Goal: Book appointment/travel/reservation

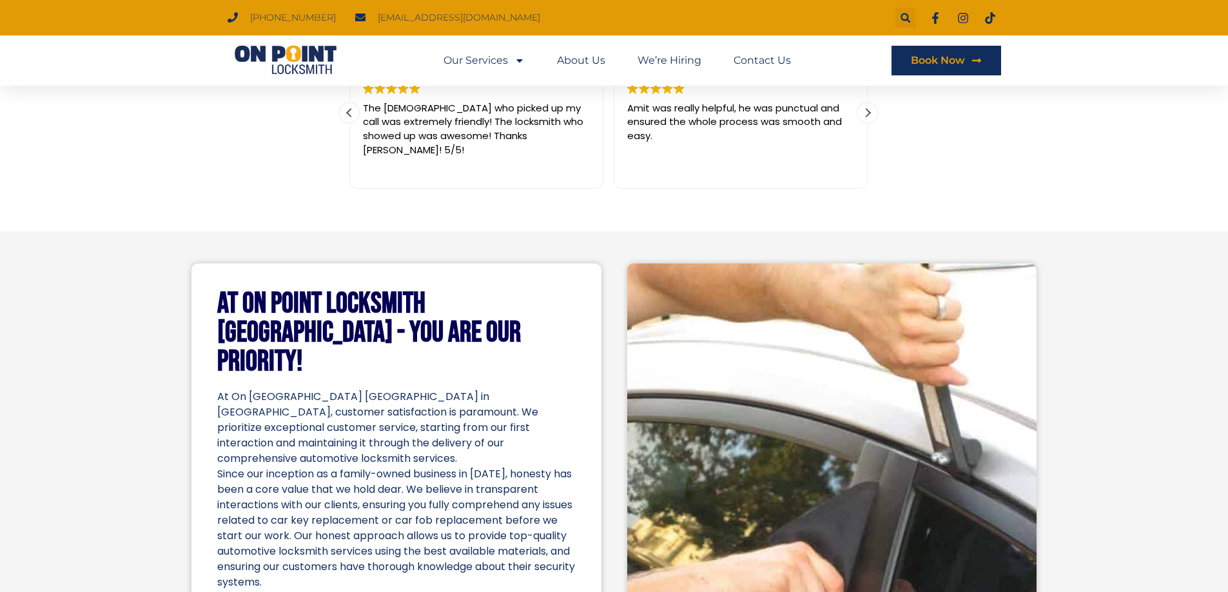
scroll to position [2127, 0]
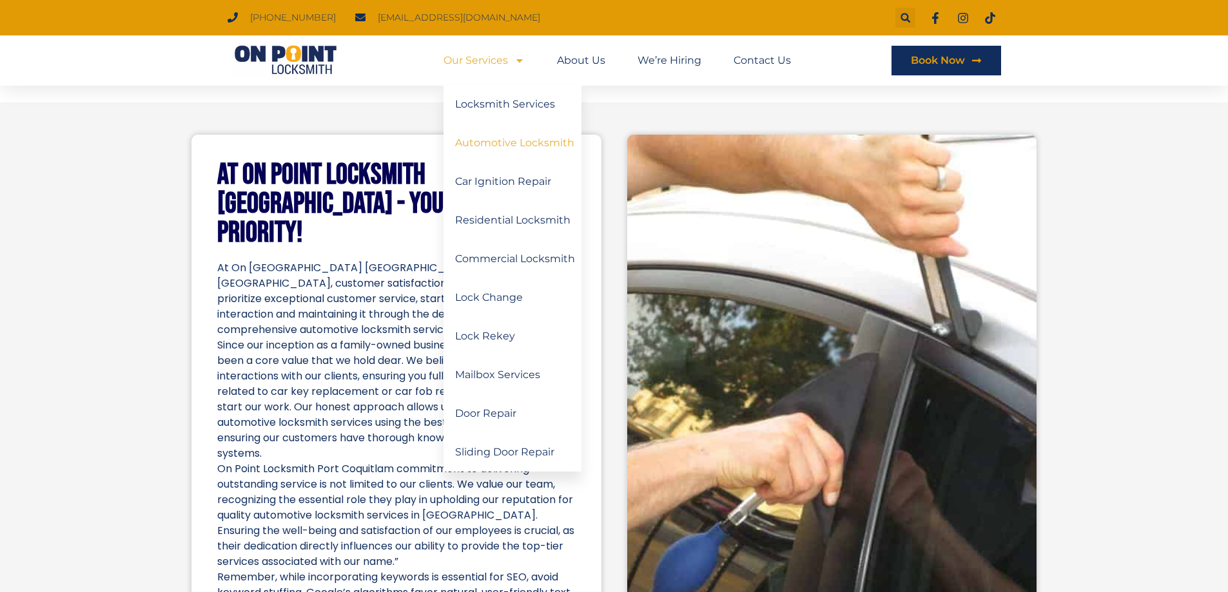
click at [544, 140] on link "Automotive Locksmith" at bounding box center [513, 143] width 138 height 39
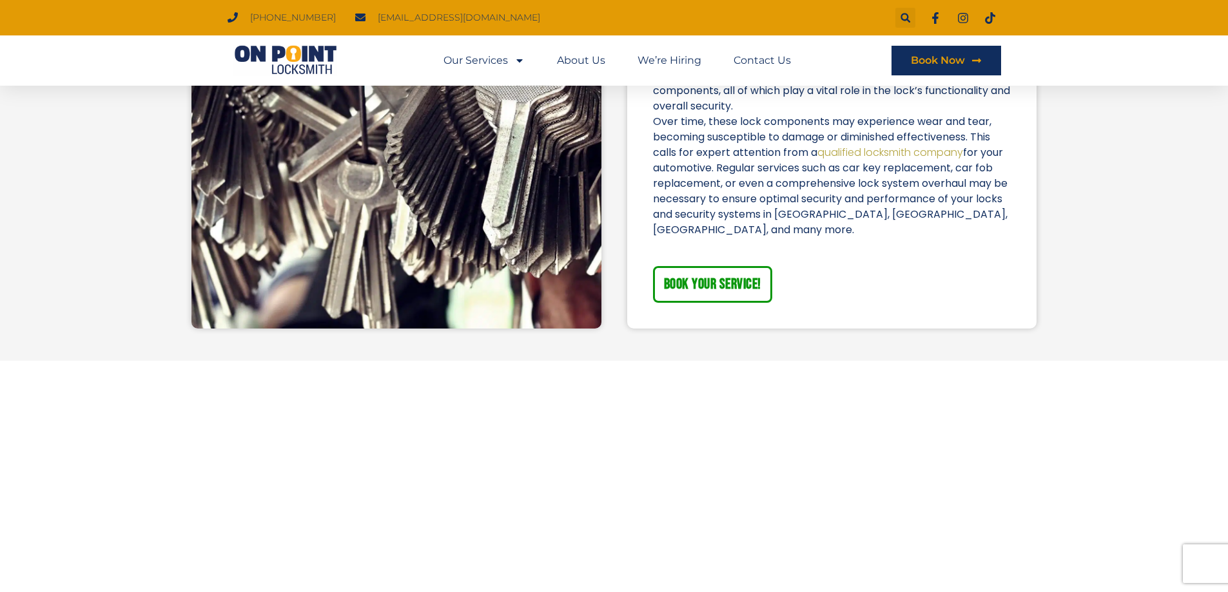
scroll to position [3030, 0]
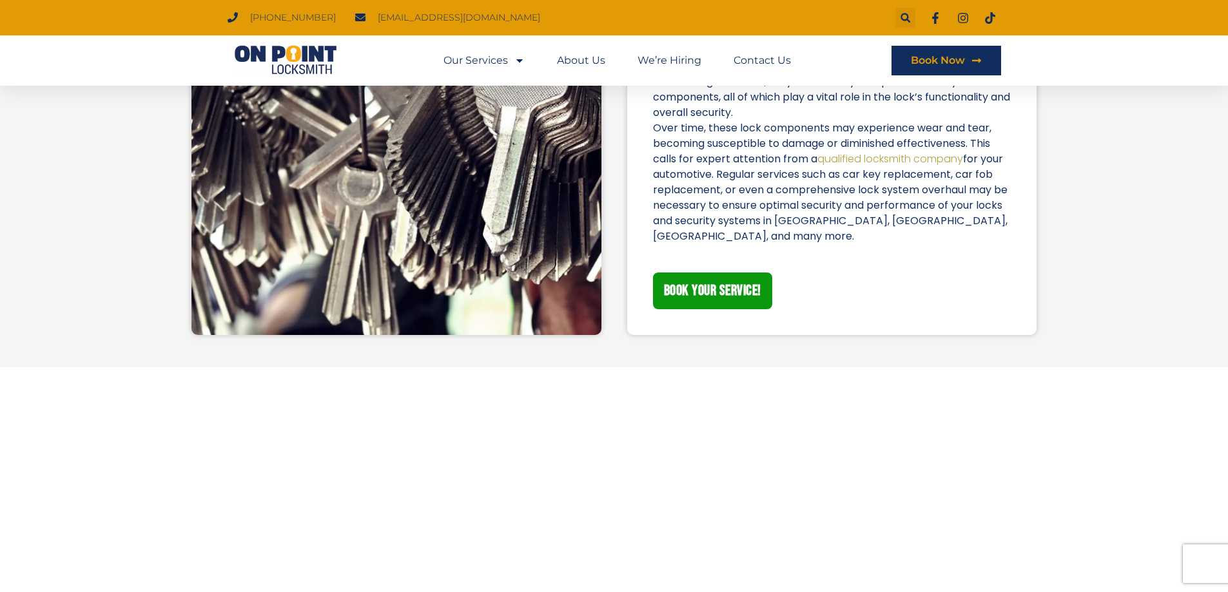
click at [730, 298] on span "BOOK YOUR SERVICE!" at bounding box center [712, 291] width 97 height 15
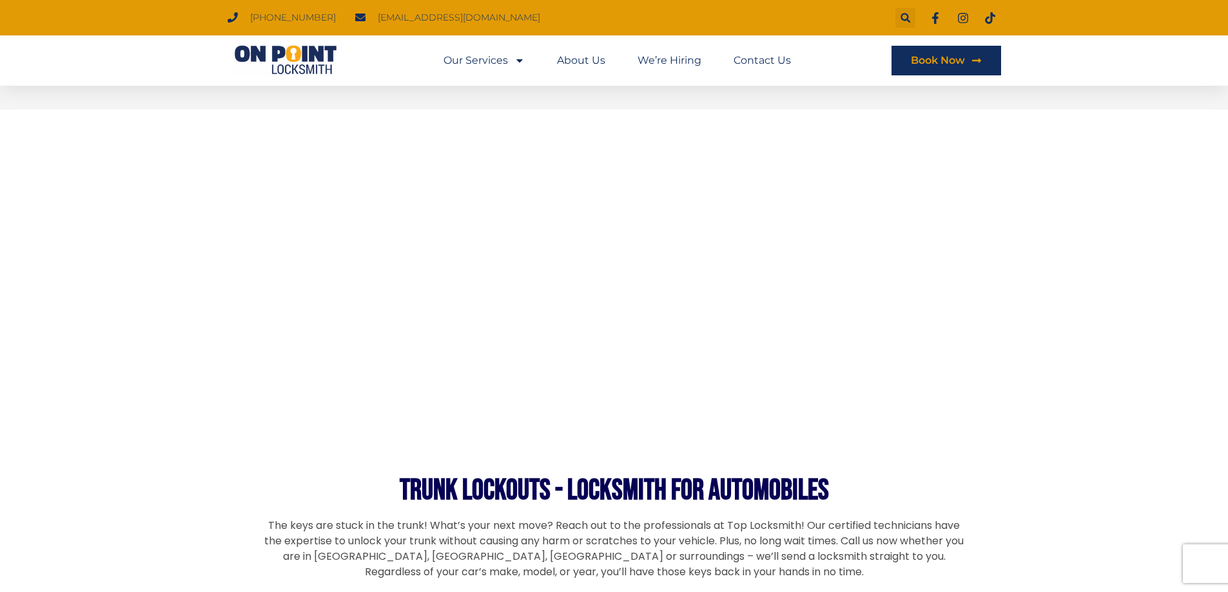
scroll to position [2901, 0]
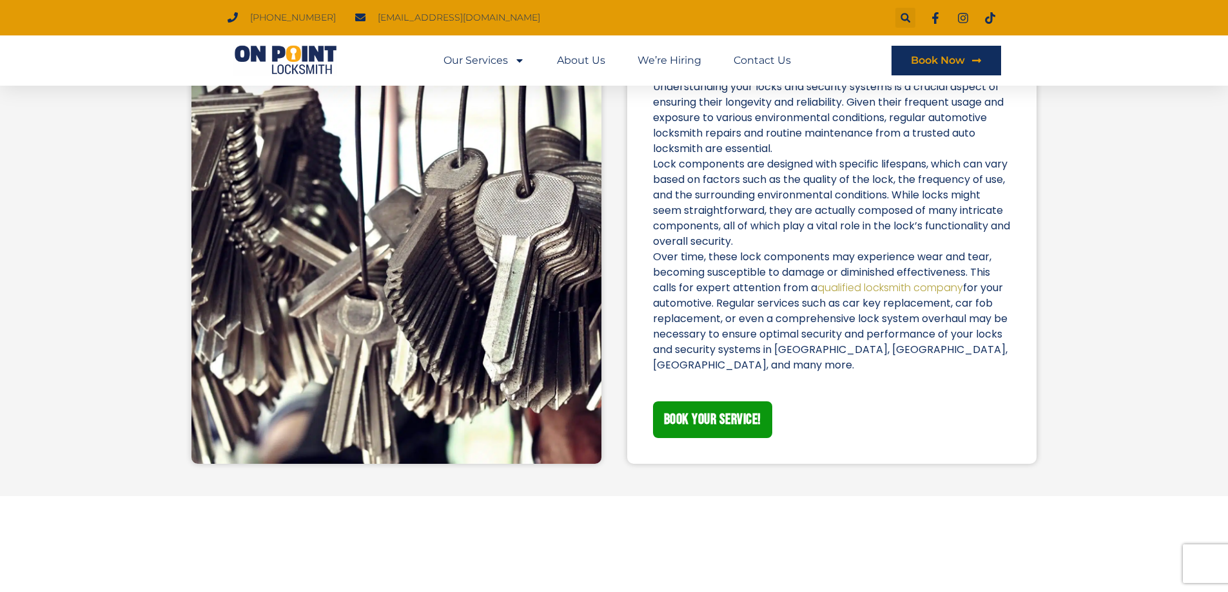
click at [721, 427] on span "BOOK YOUR SERVICE!" at bounding box center [712, 420] width 97 height 15
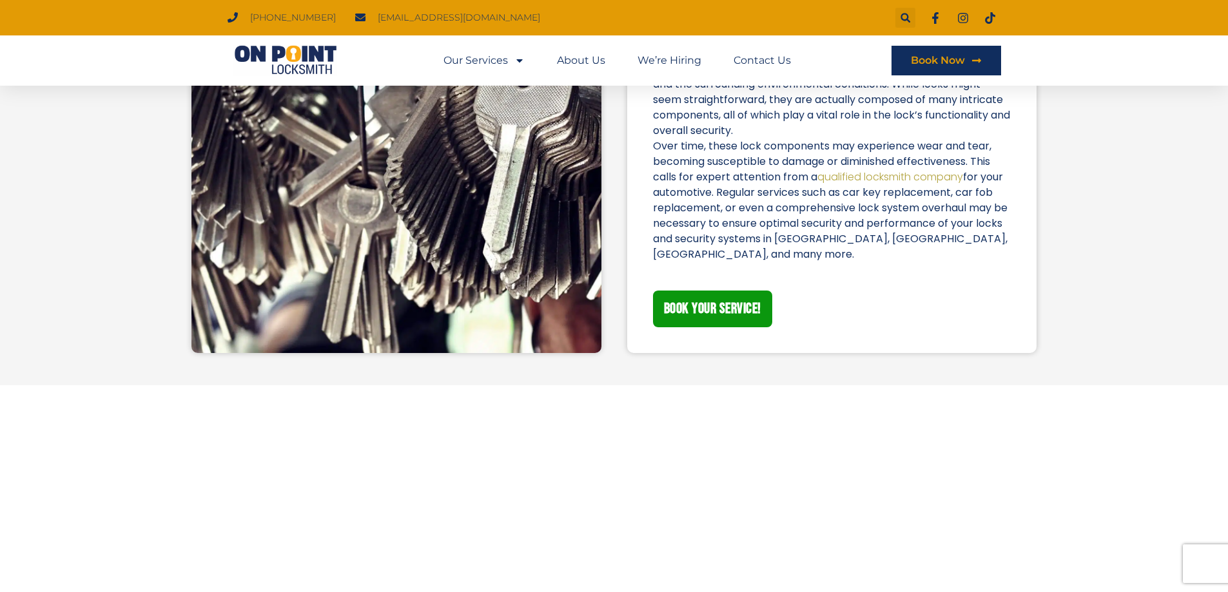
scroll to position [3030, 0]
